Goal: Check status

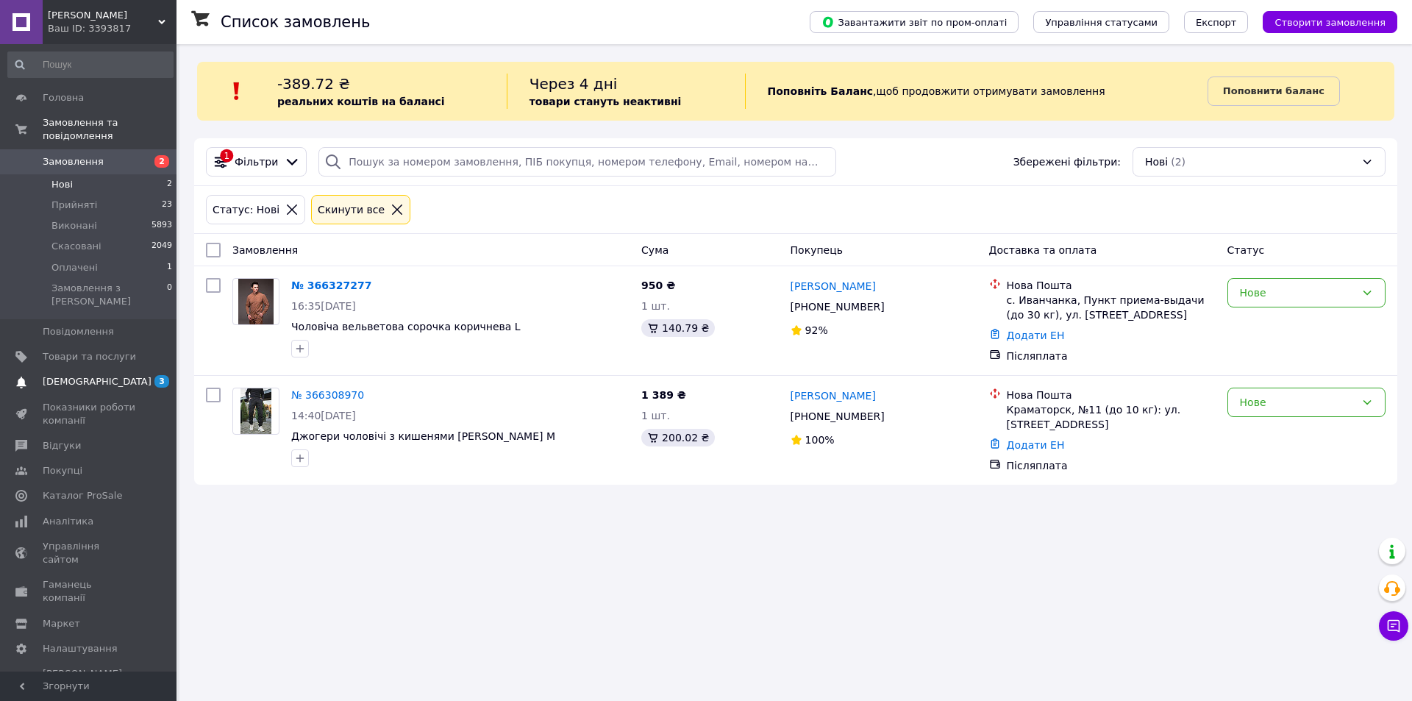
click at [96, 369] on link "[DEMOGRAPHIC_DATA] 3 0" at bounding box center [90, 381] width 181 height 25
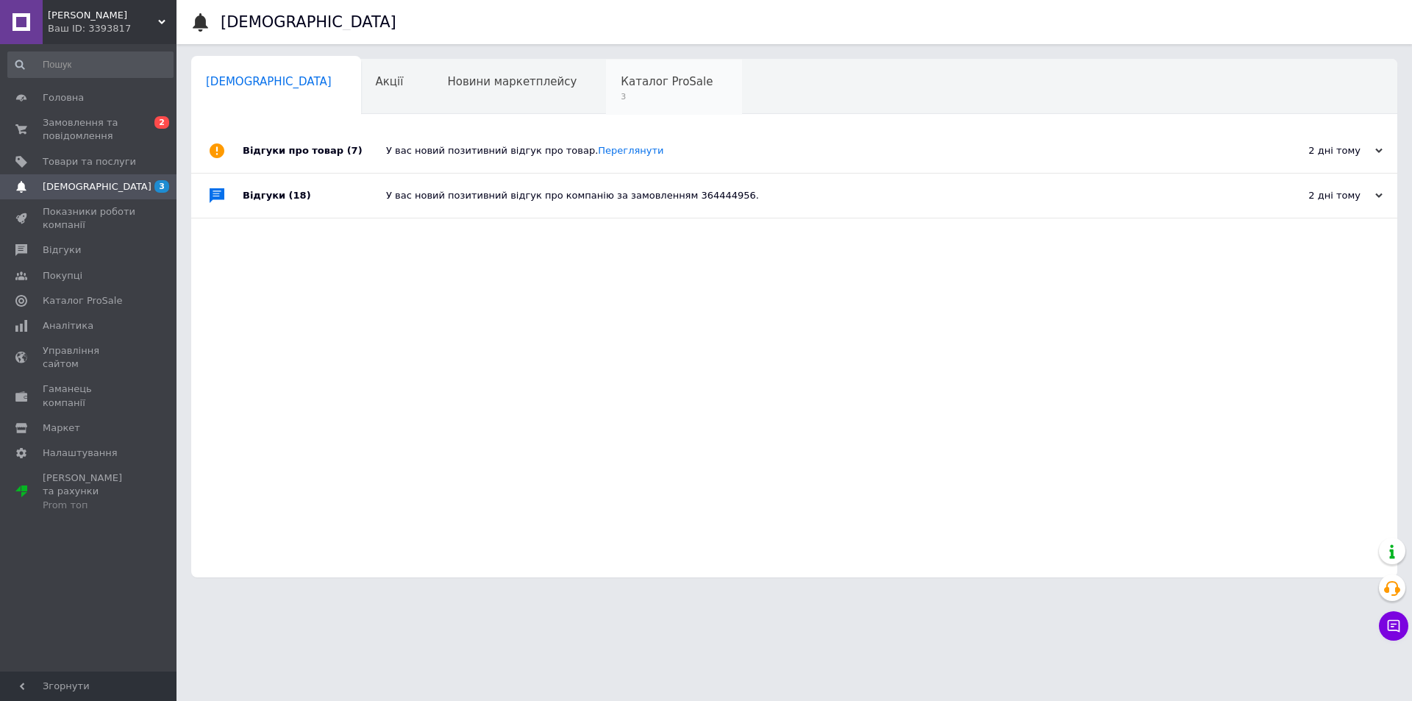
click at [606, 90] on div "Каталог ProSale 3" at bounding box center [674, 88] width 136 height 56
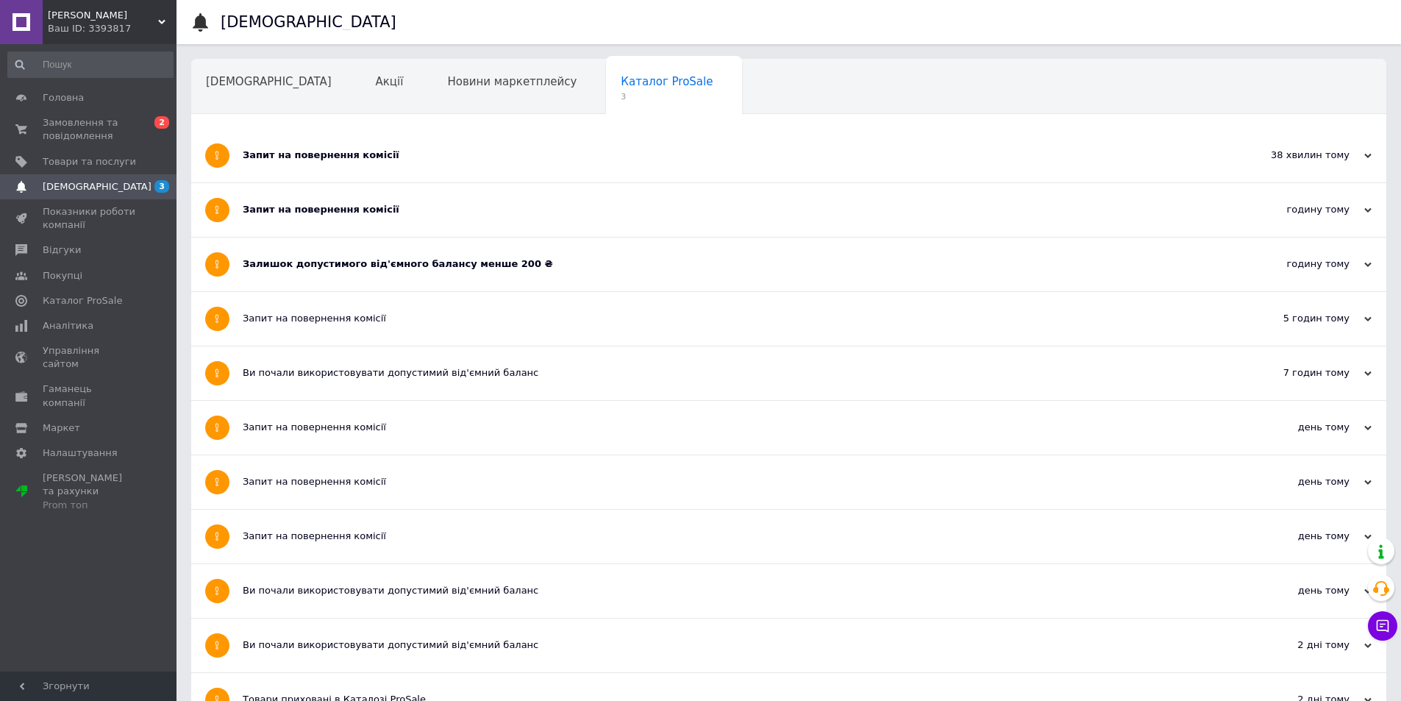
click at [500, 157] on div "Запит на повернення комісії" at bounding box center [734, 155] width 982 height 13
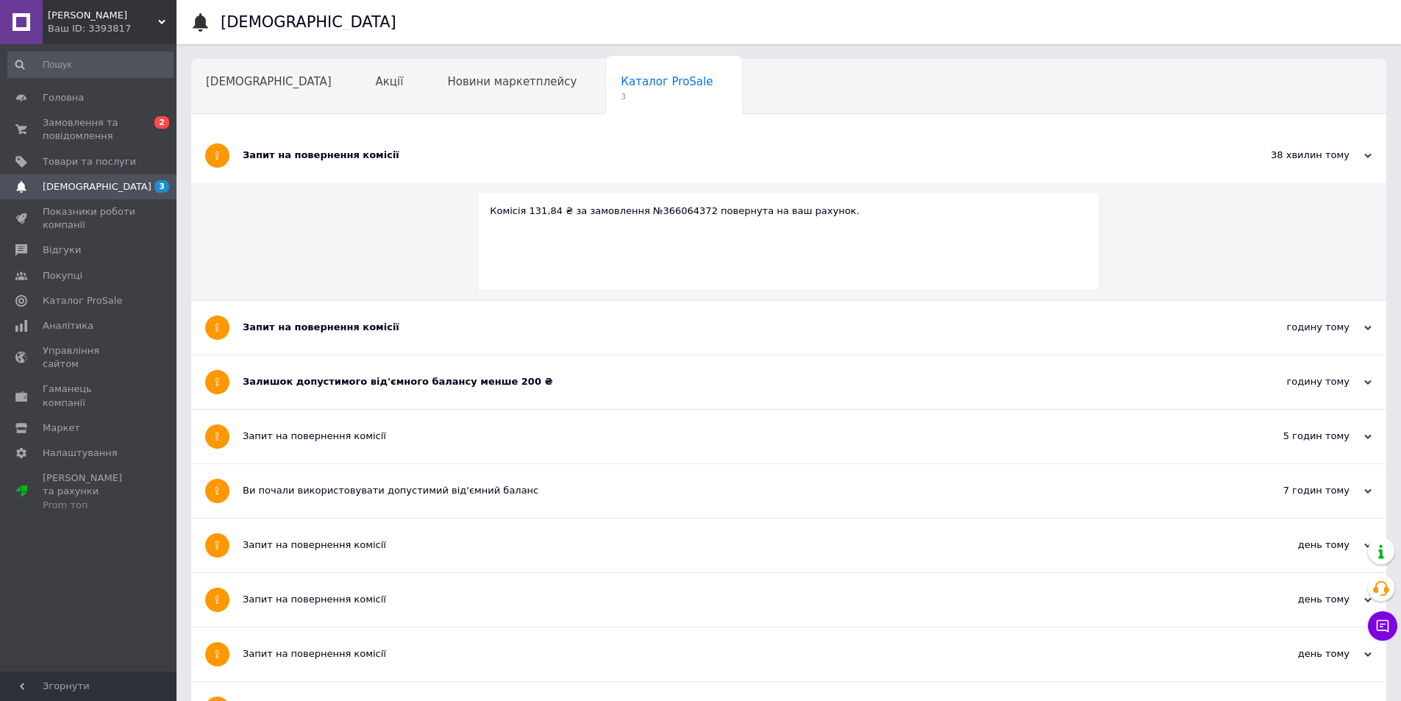
click at [653, 209] on div "Комісія 131,84 ₴ за замовлення №366064372 повернута на ваш рахунок." at bounding box center [789, 211] width 598 height 13
click at [655, 209] on div "Комісія 131,84 ₴ за замовлення №366064372 повернута на ваш рахунок." at bounding box center [789, 211] width 598 height 13
copy div "366064372"
click at [88, 119] on span "Замовлення та повідомлення" at bounding box center [89, 129] width 93 height 26
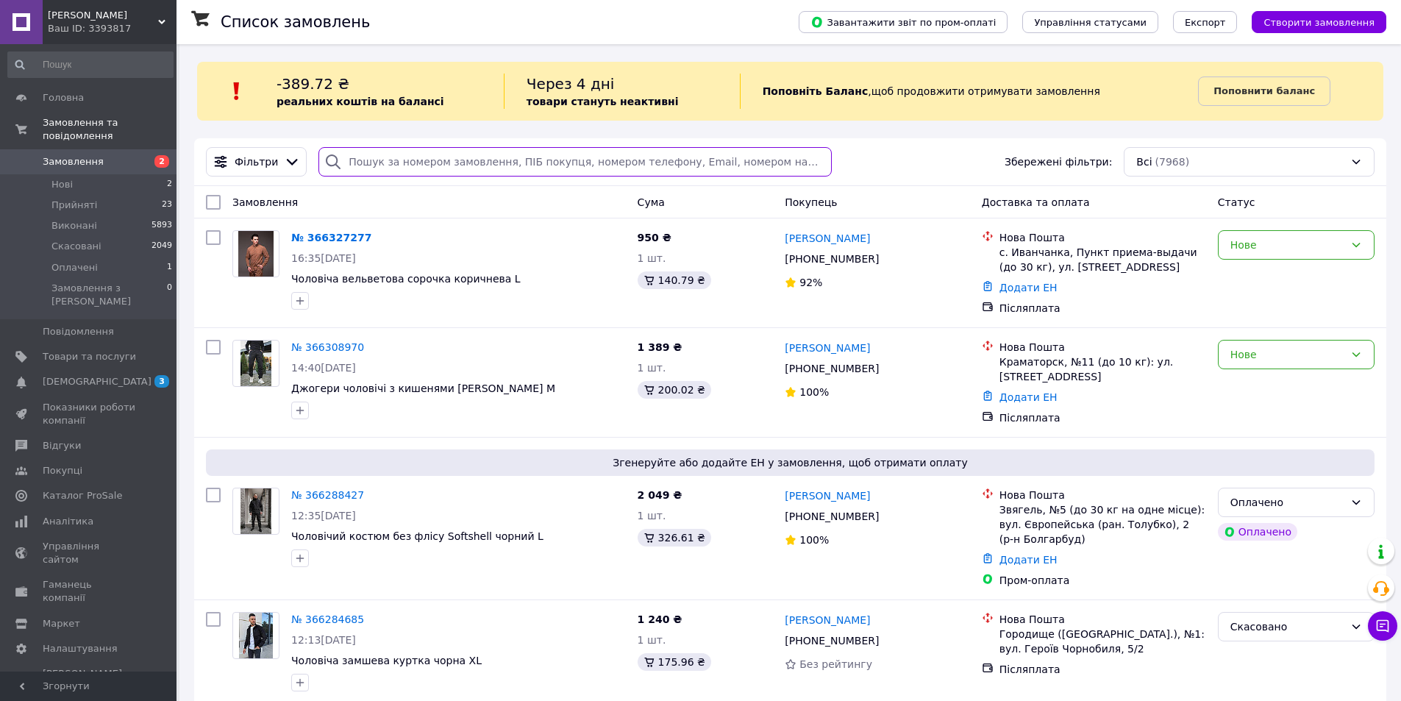
click at [497, 159] on input "search" at bounding box center [575, 161] width 513 height 29
paste input "366064372"
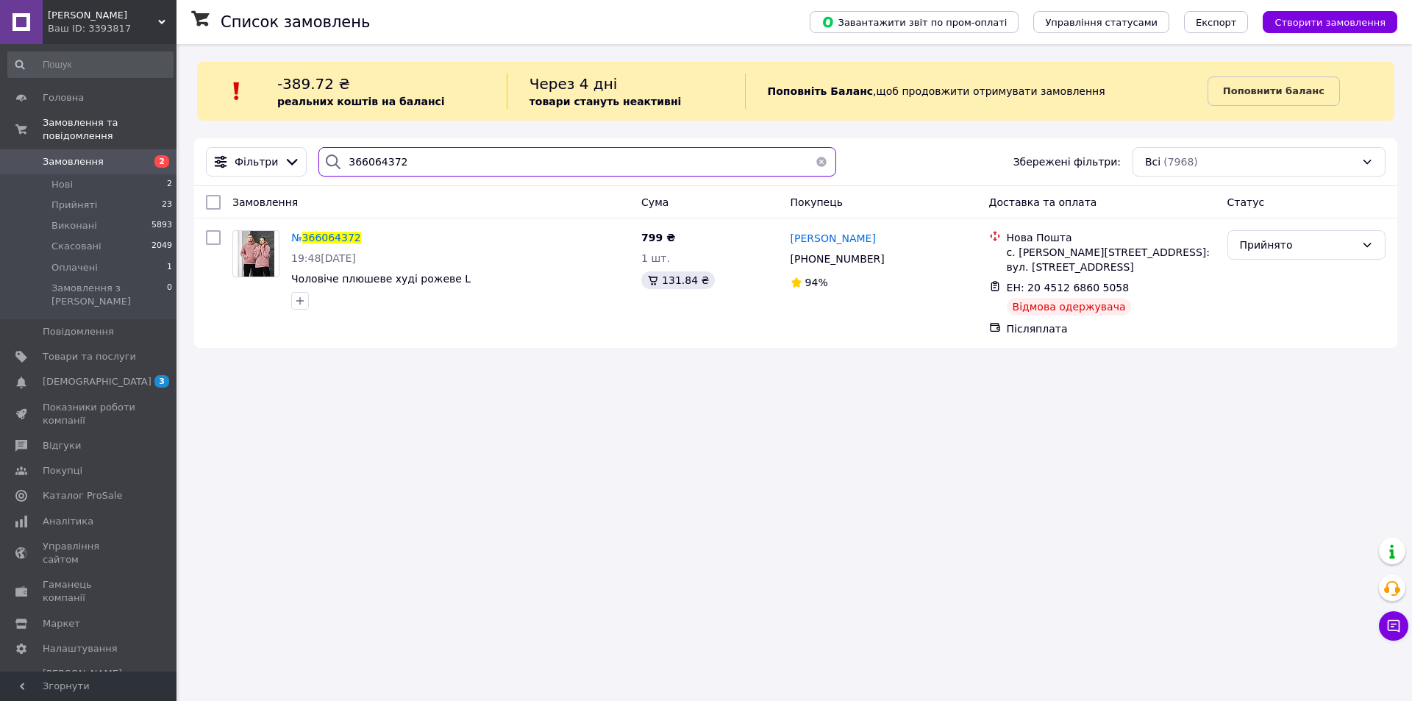
type input "366064372"
